Goal: Task Accomplishment & Management: Manage account settings

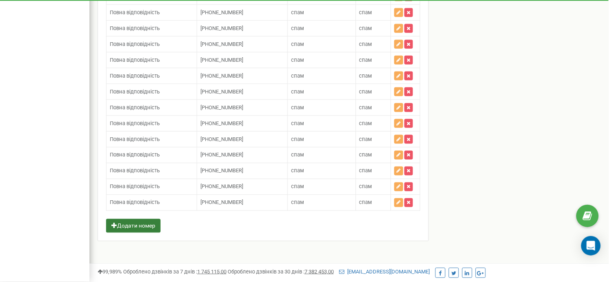
click at [135, 230] on button "Додати номер" at bounding box center [133, 226] width 54 height 14
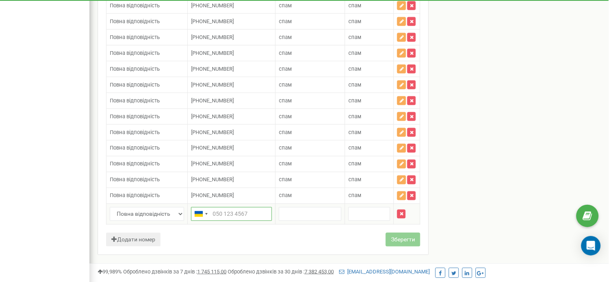
click at [217, 221] on input "text" at bounding box center [231, 214] width 81 height 14
paste input "4090623788"
click at [213, 218] on input "4090623788" at bounding box center [231, 214] width 81 height 14
click at [249, 221] on input "+4090623788" at bounding box center [231, 214] width 81 height 14
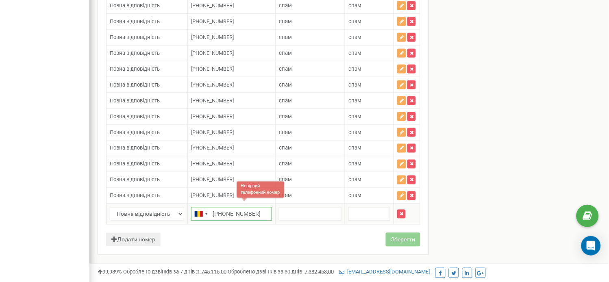
click at [249, 221] on input "+4090623788" at bounding box center [231, 214] width 81 height 14
paste input "8731380432"
type input "[PHONE_NUMBER]"
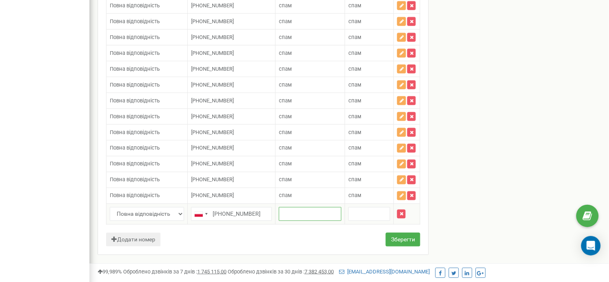
click at [295, 221] on input "text" at bounding box center [310, 214] width 63 height 14
type input "спам"
click at [371, 217] on input "text" at bounding box center [369, 214] width 42 height 14
type input "спам"
click at [397, 245] on button "Зберегти" at bounding box center [403, 240] width 35 height 14
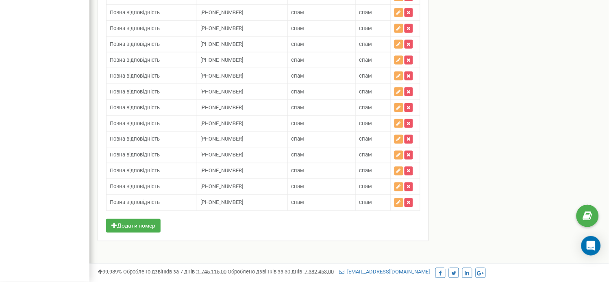
scroll to position [905, 0]
click at [159, 228] on button "Додати номер" at bounding box center [133, 226] width 54 height 14
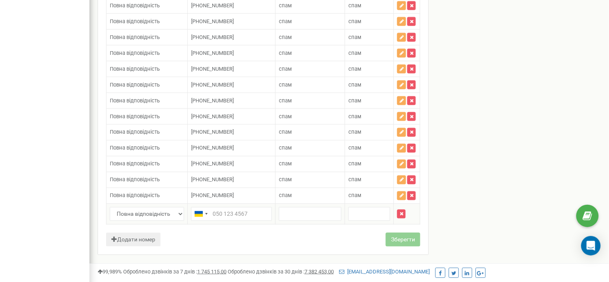
drag, startPoint x: 226, startPoint y: 232, endPoint x: 238, endPoint y: 224, distance: 13.5
click at [238, 221] on input "text" at bounding box center [231, 214] width 81 height 14
paste input "48794580785"
type input "[PHONE_NUMBER]"
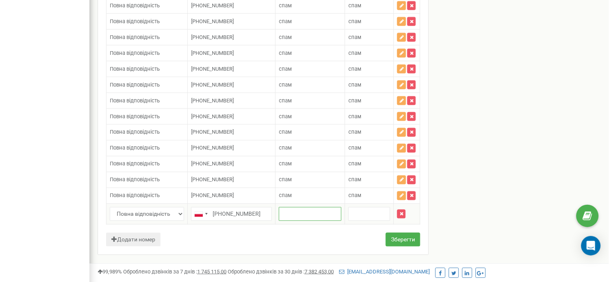
click at [294, 221] on input "text" at bounding box center [310, 214] width 63 height 14
type input "спам"
click at [352, 221] on input "text" at bounding box center [369, 214] width 42 height 14
type input "спам"
click at [412, 247] on button "Зберегти" at bounding box center [403, 240] width 35 height 14
